Goal: Information Seeking & Learning: Compare options

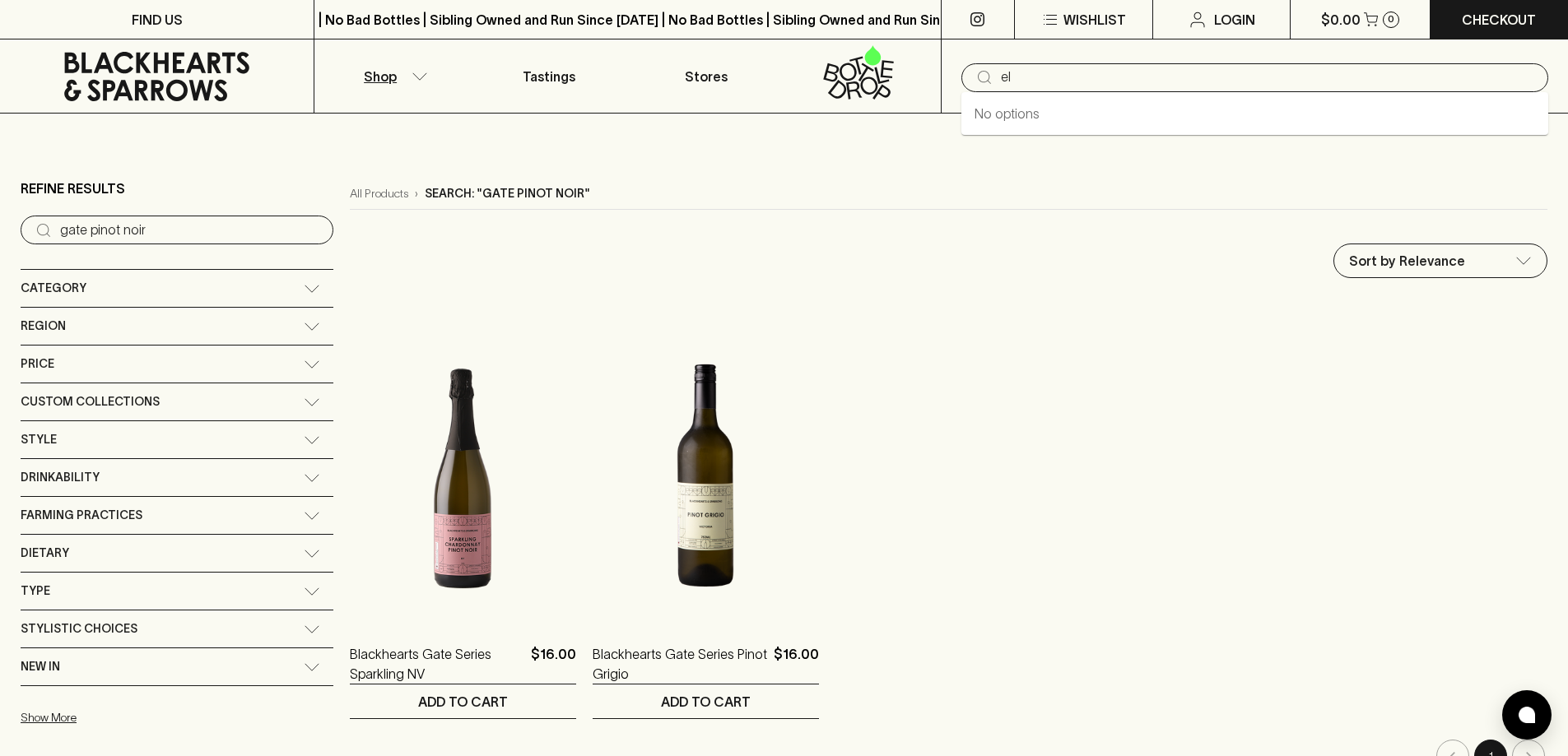
type input "e"
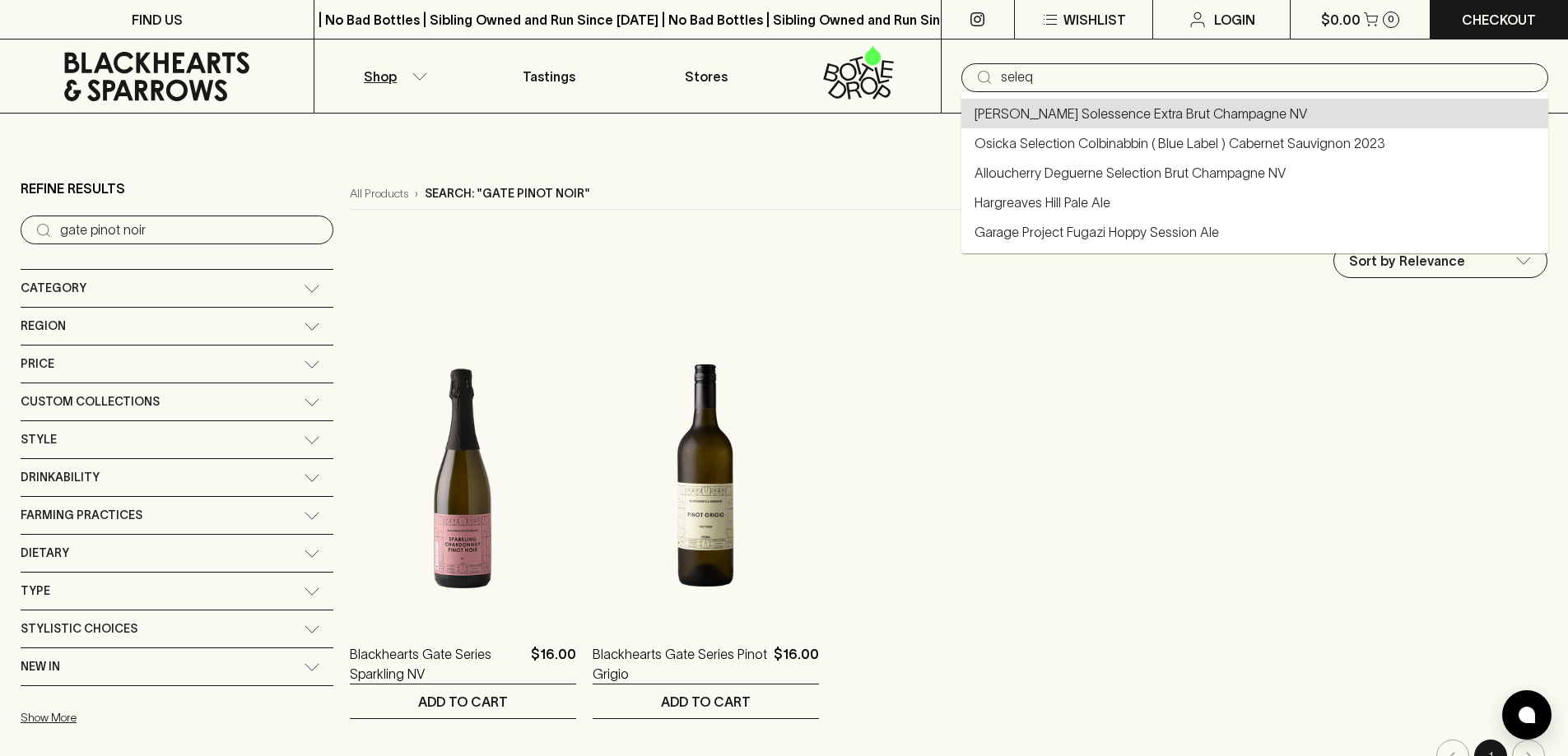
type input "[PERSON_NAME] Solessence Extra Brut Champagne NV"
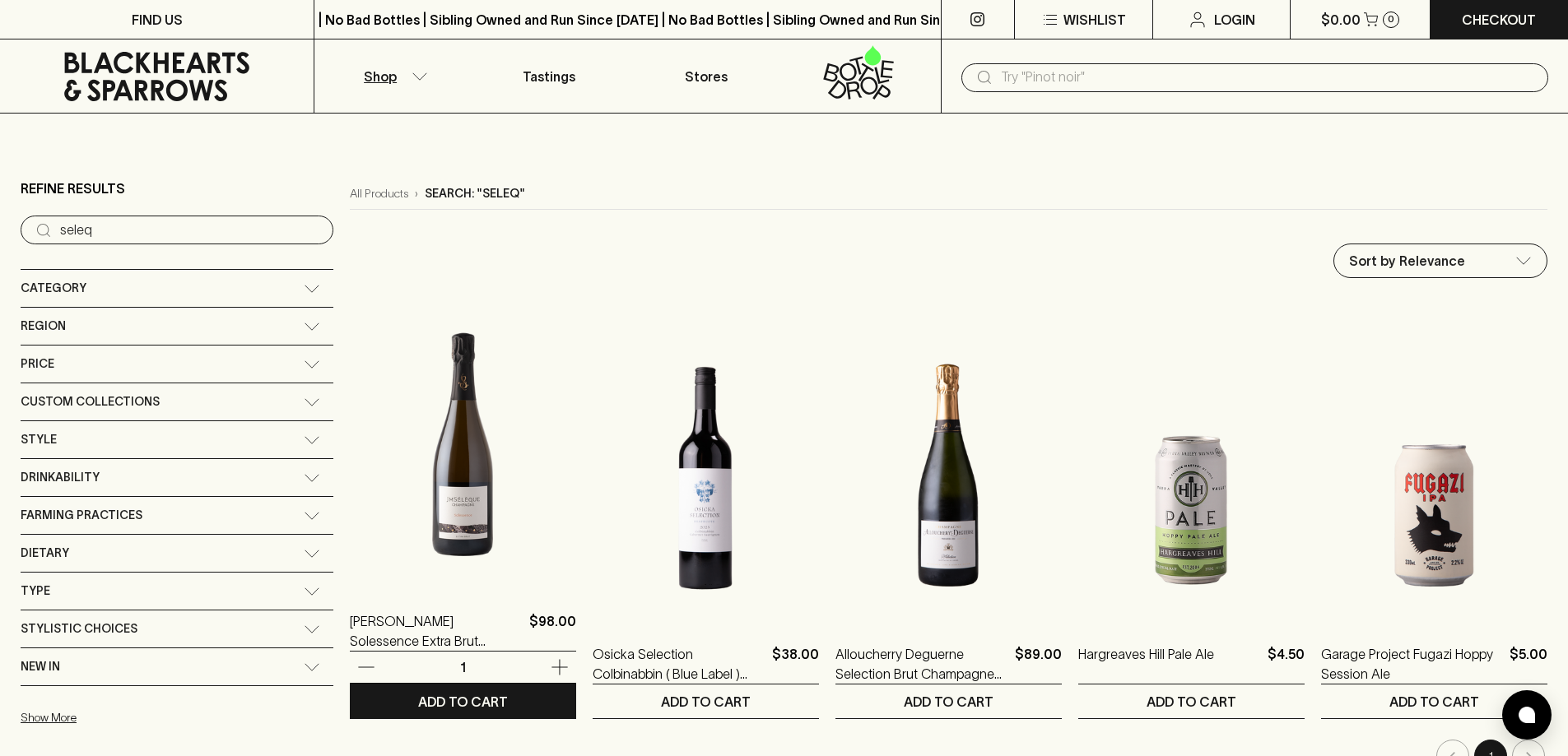
click at [403, 369] on img at bounding box center [463, 443] width 226 height 288
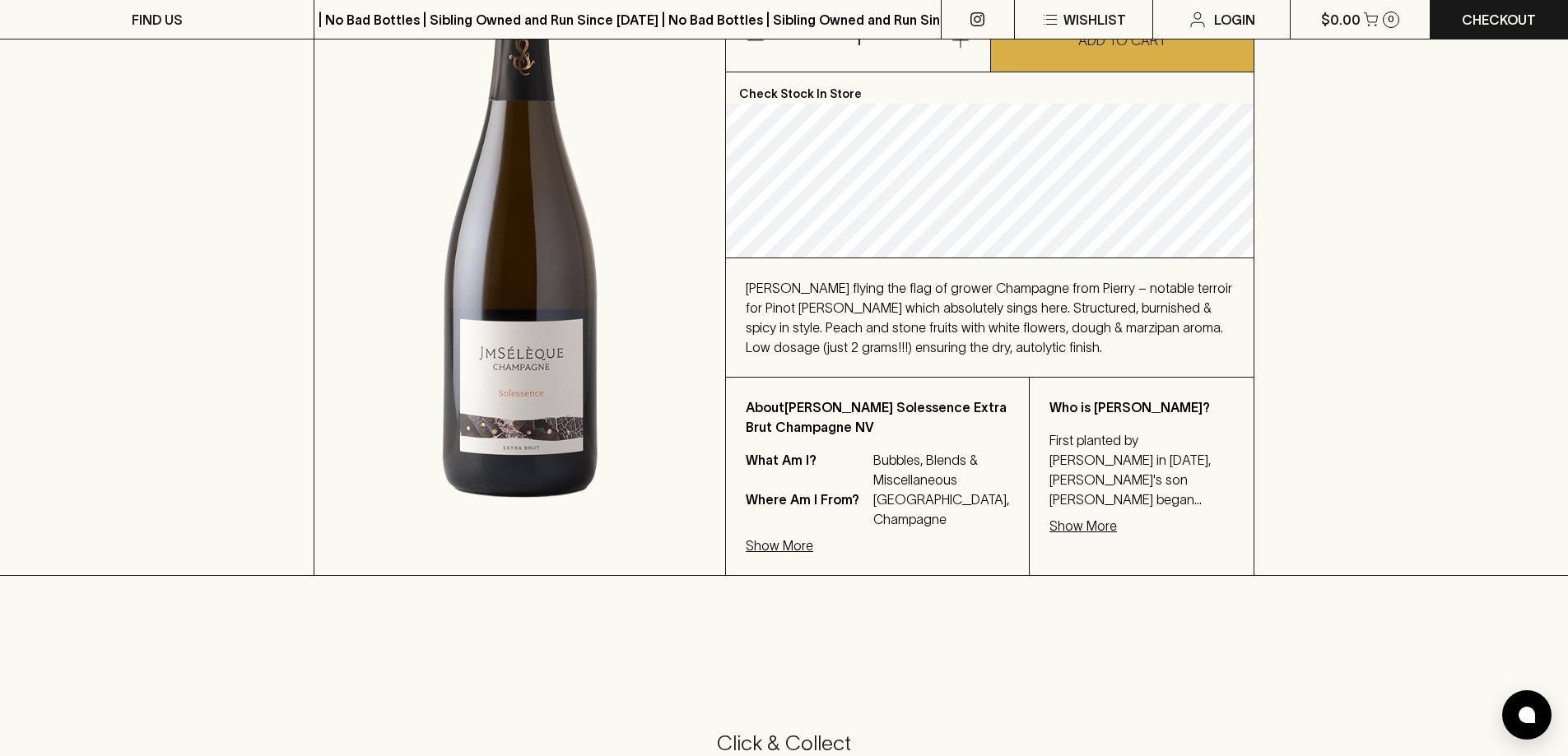
scroll to position [329, 0]
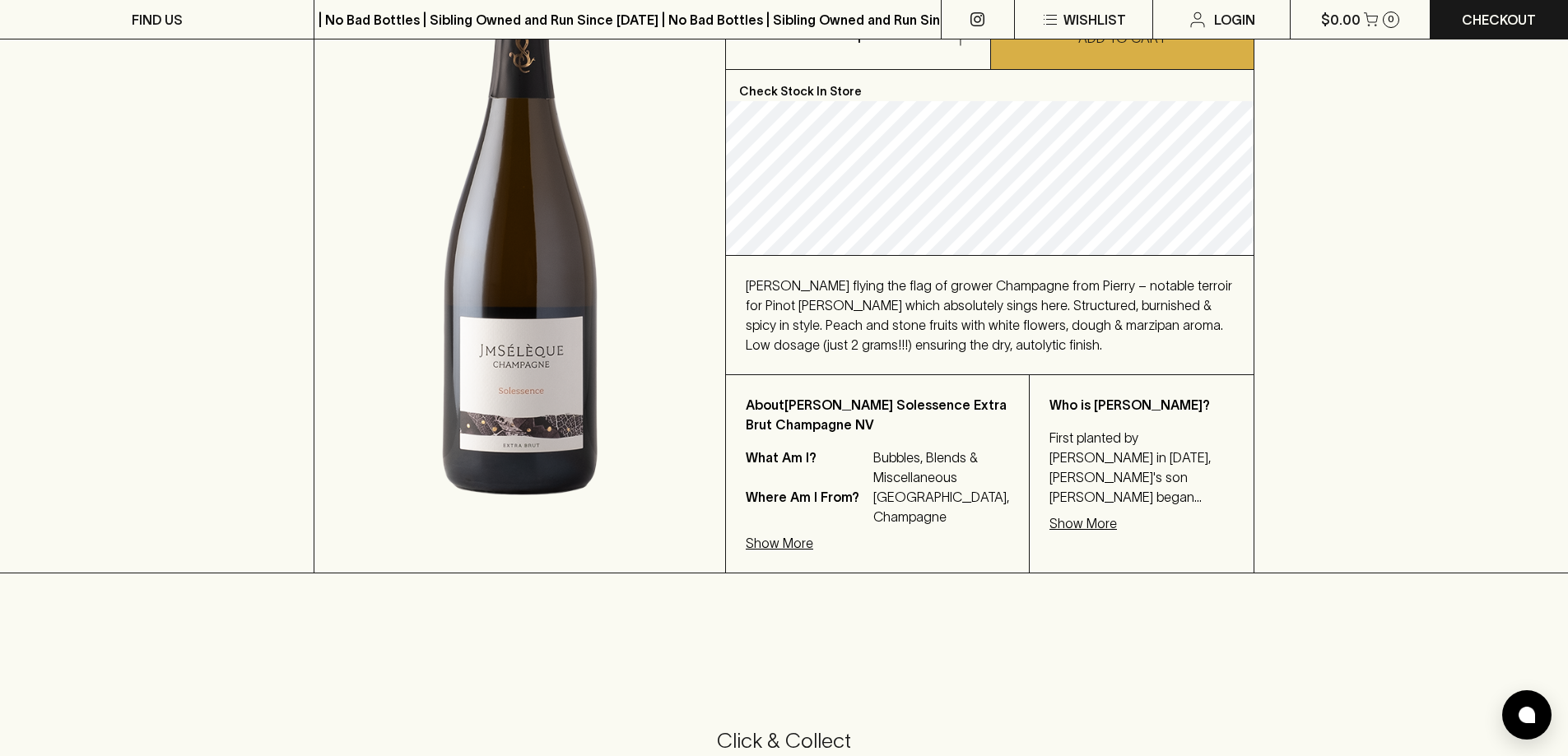
click at [778, 553] on p "Show More" at bounding box center [779, 543] width 67 height 20
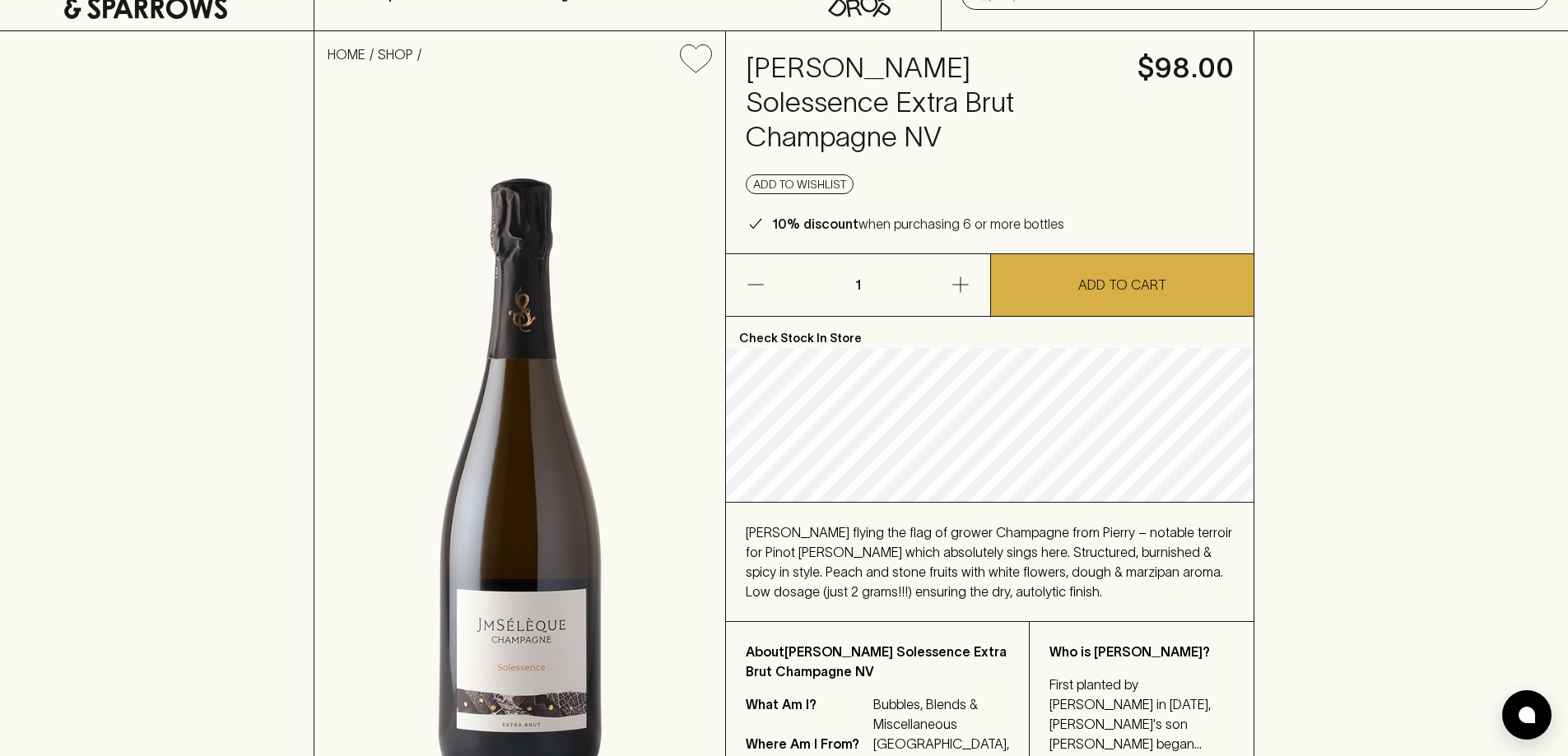
scroll to position [0, 0]
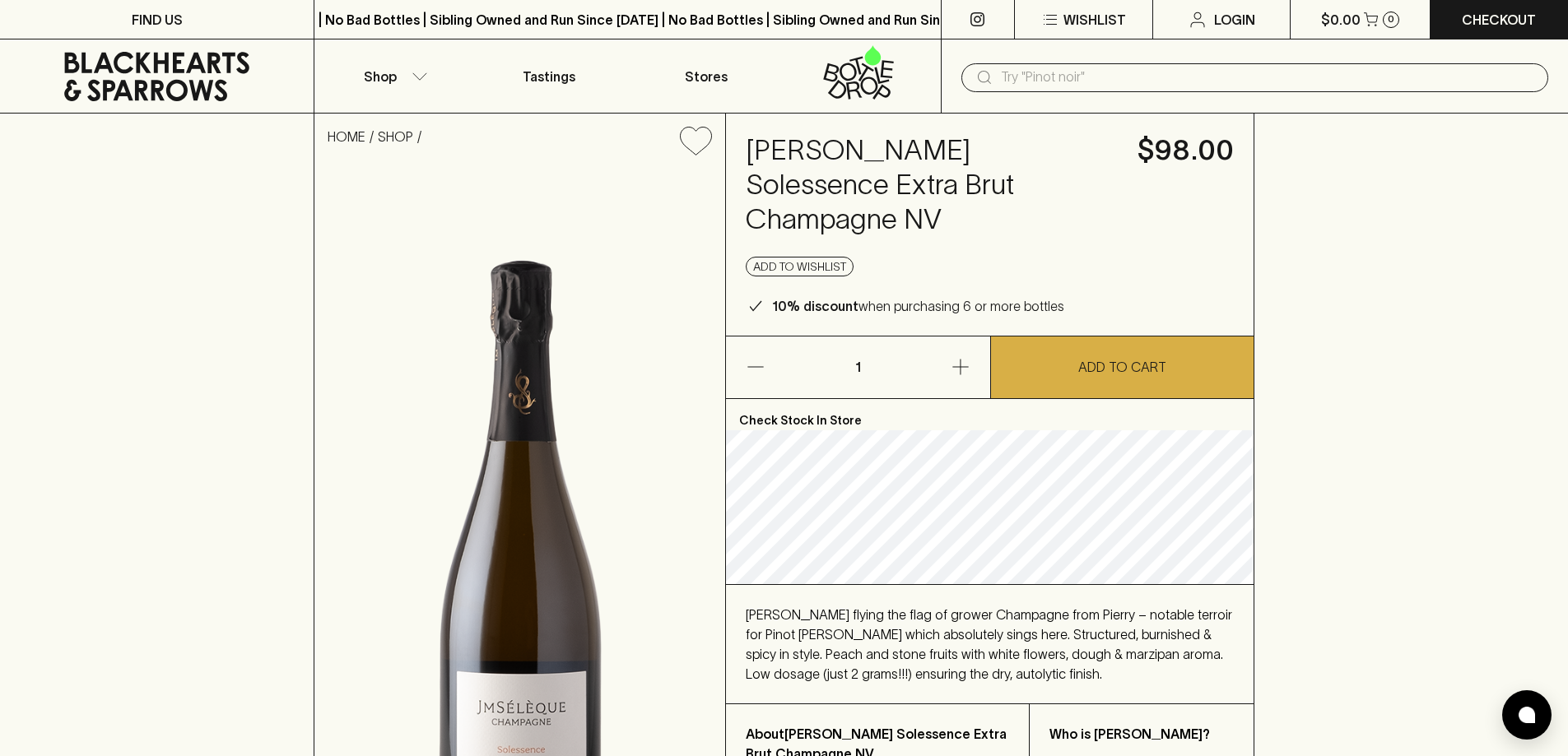
click at [1231, 81] on input "text" at bounding box center [1268, 77] width 534 height 26
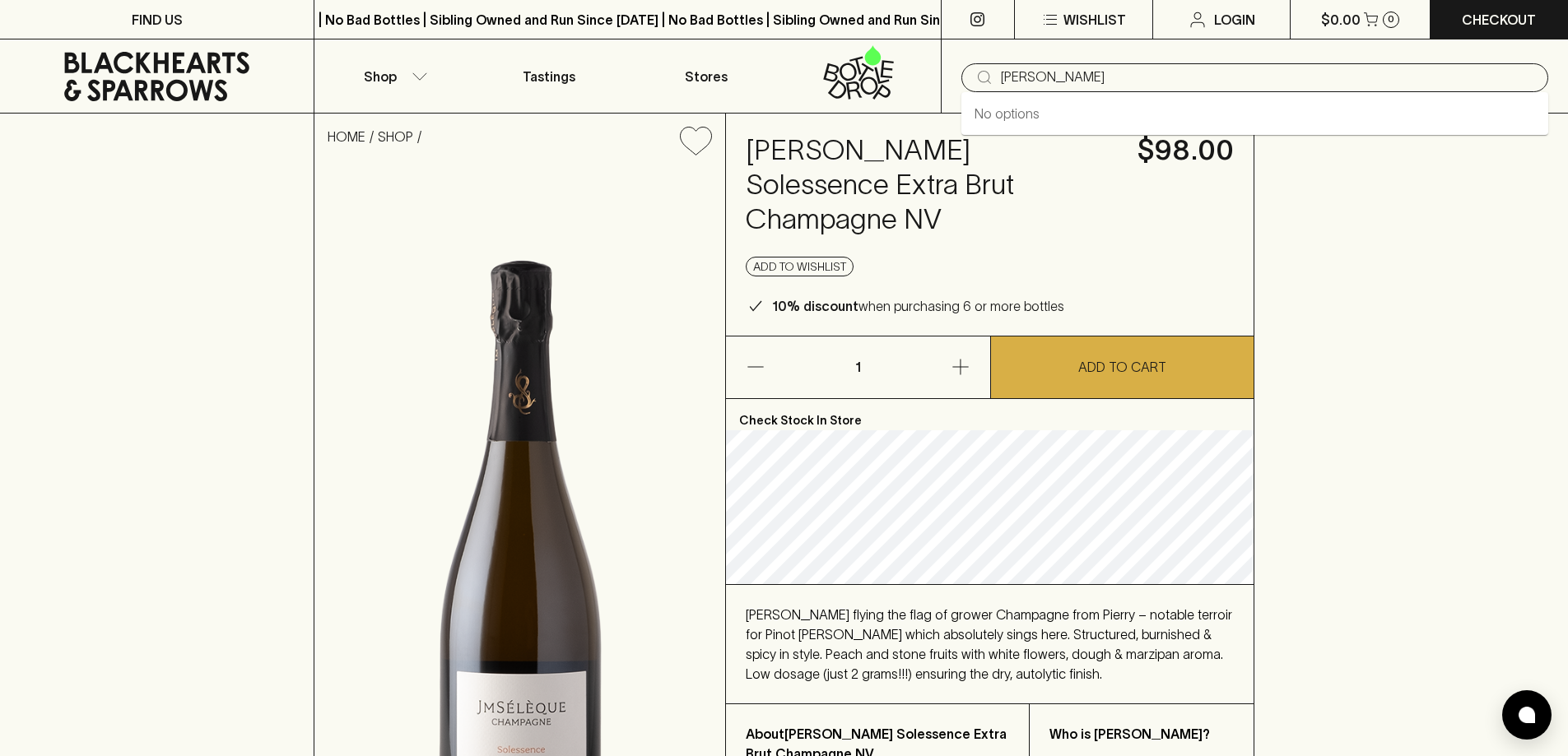
type input "[PERSON_NAME]"
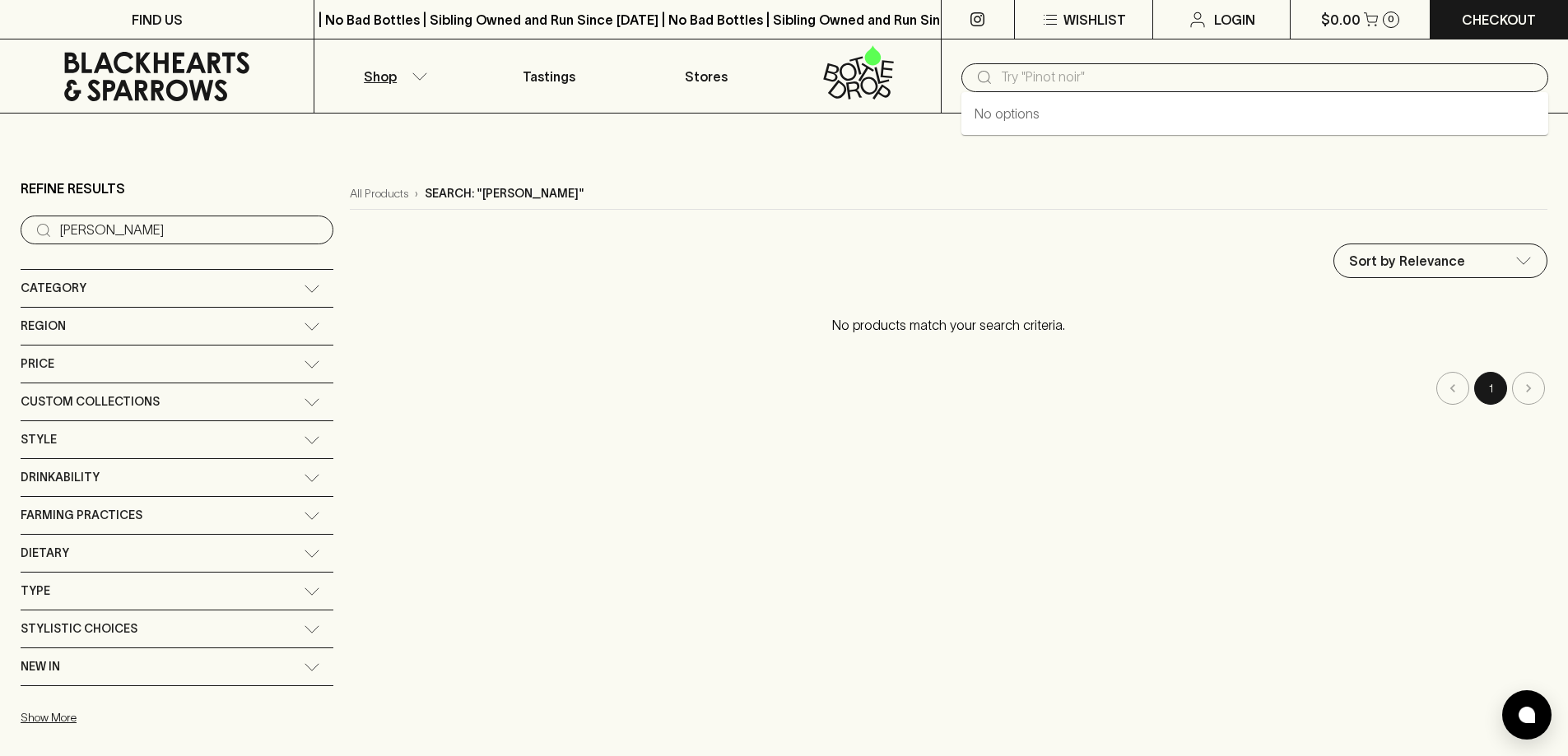
click at [1208, 81] on input "text" at bounding box center [1268, 77] width 534 height 26
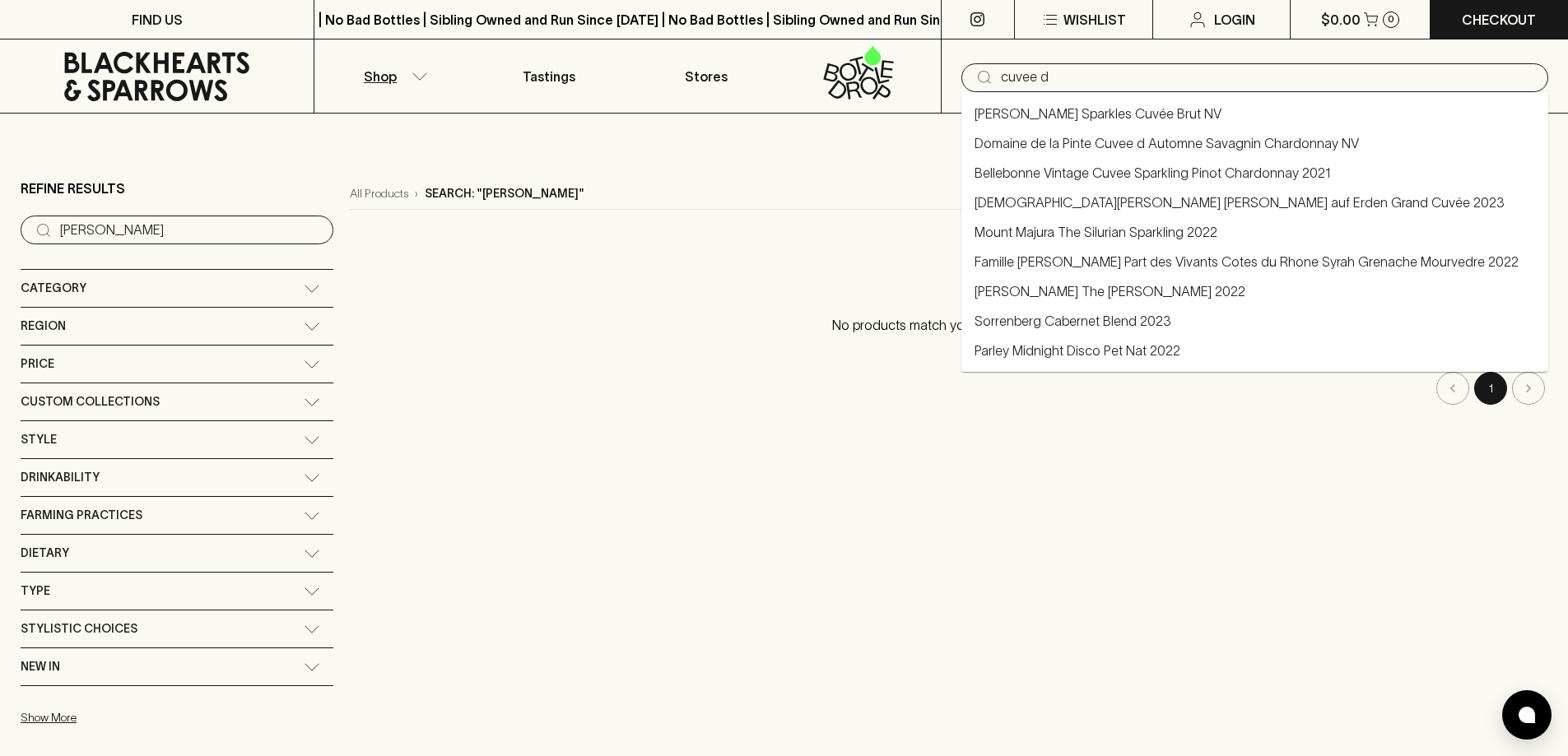
type input "cuvee d"
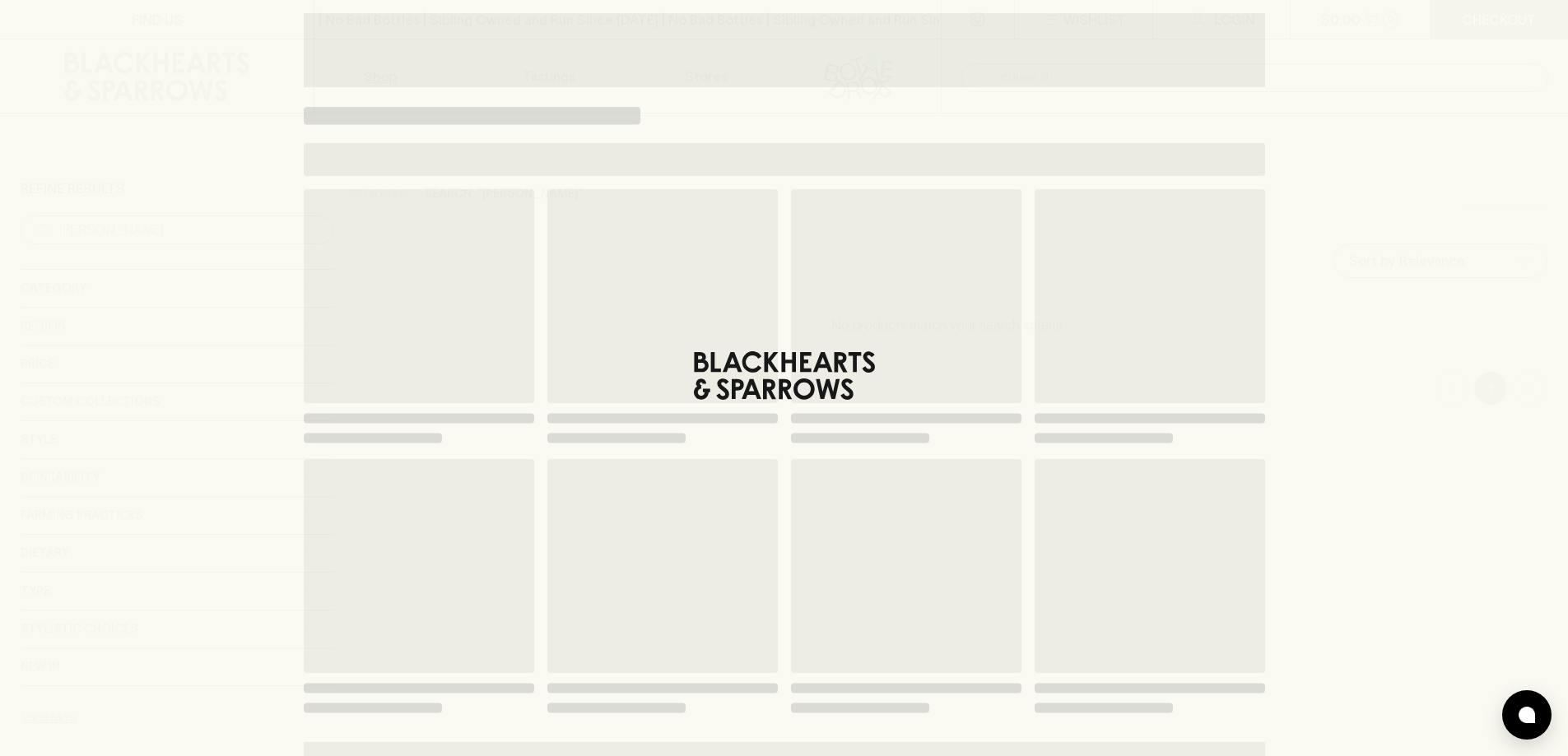
type input "cuvee d"
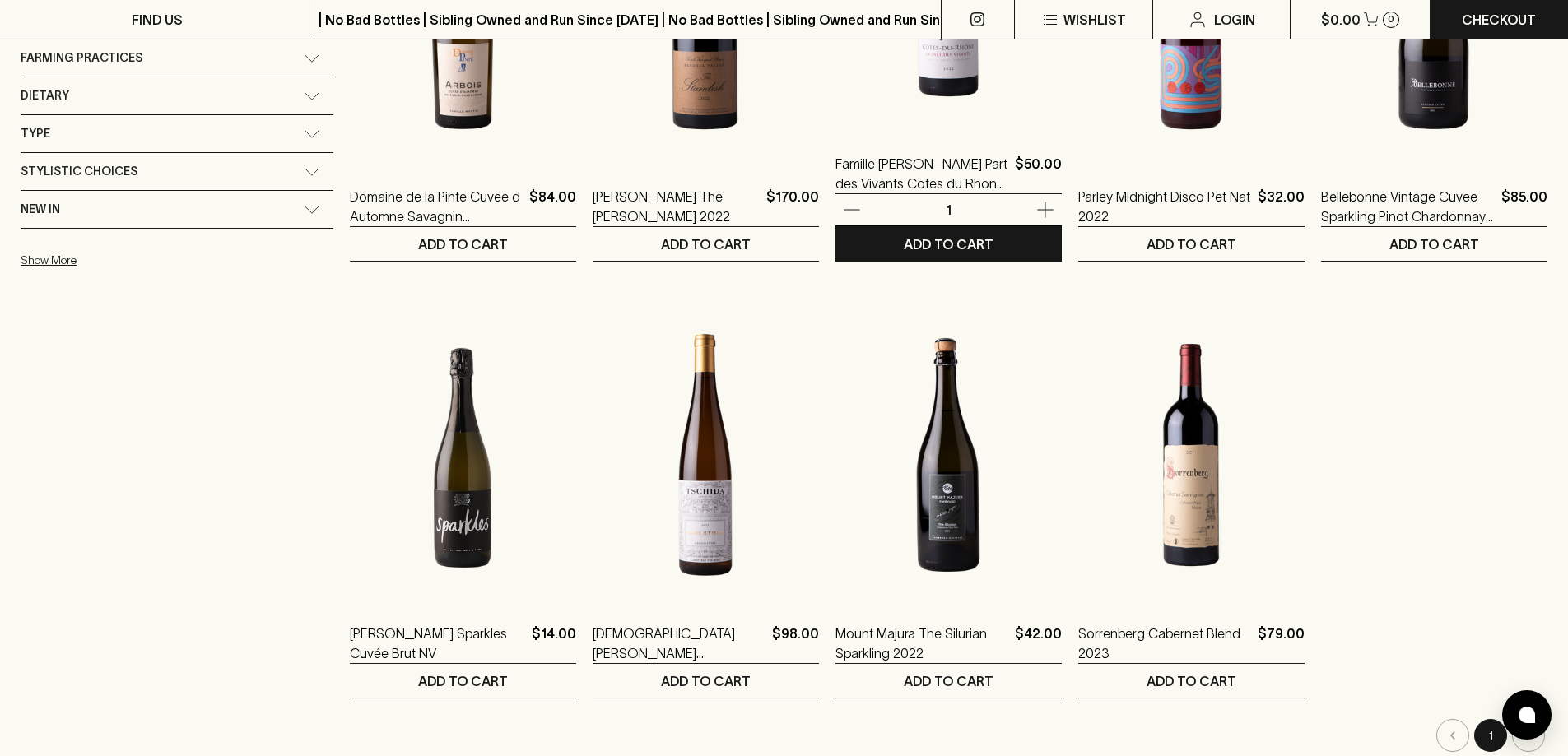
scroll to position [494, 0]
